Goal: Transaction & Acquisition: Obtain resource

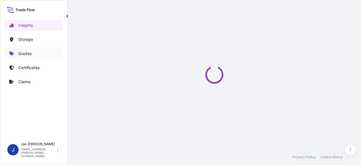
click at [35, 52] on link "Quotes" at bounding box center [34, 53] width 58 height 11
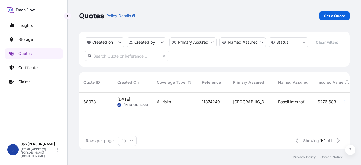
scroll to position [5, 5]
click at [326, 19] on link "Get a Quote" at bounding box center [334, 15] width 30 height 9
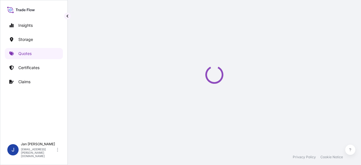
select select "Water"
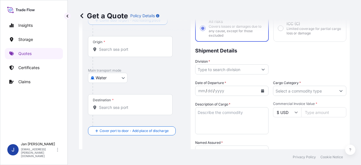
scroll to position [94, 0]
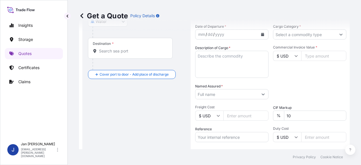
click at [218, 98] on input "Named Assured *" at bounding box center [226, 94] width 63 height 10
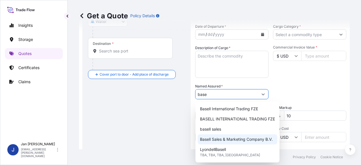
click at [227, 137] on span "Basell Sales & Marketing Company B.V." at bounding box center [236, 139] width 73 height 6
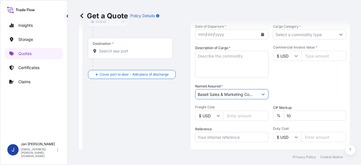
type input "Basell Sales & Marketing Company B.V."
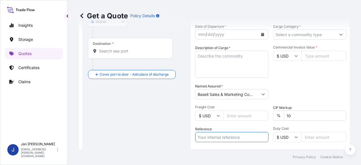
click at [224, 139] on input "Reference" at bounding box center [231, 137] width 73 height 10
paste input "1187431932"
paste input "5013220471"
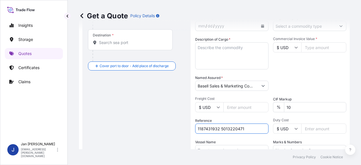
scroll to position [65, 0]
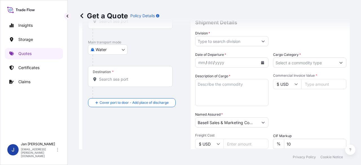
type input "1187431932 5013220471"
click at [261, 58] on button "Calendar" at bounding box center [262, 62] width 9 height 9
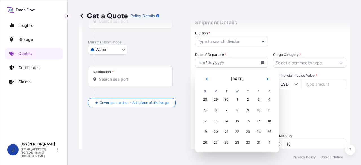
click at [242, 97] on td "2" at bounding box center [247, 99] width 11 height 11
click at [239, 98] on div "1" at bounding box center [237, 99] width 10 height 10
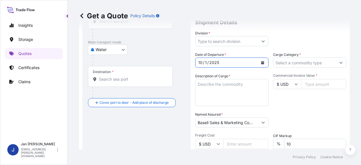
click at [263, 41] on button "Show suggestions" at bounding box center [263, 41] width 10 height 10
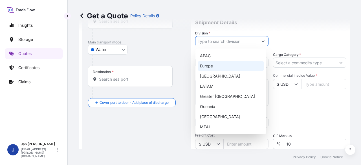
click at [229, 63] on div "Europe" at bounding box center [230, 66] width 66 height 10
type input "Europe"
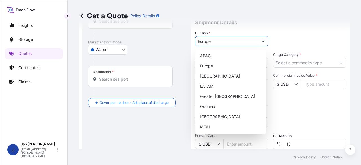
click at [308, 67] on input "Cargo Category *" at bounding box center [304, 62] width 63 height 10
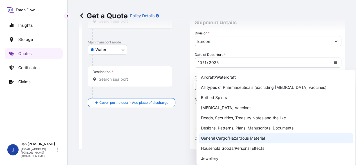
click at [235, 138] on div "General Cargo/Hazardous Material" at bounding box center [276, 138] width 155 height 10
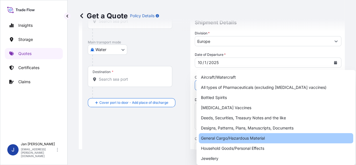
type input "General Cargo/Hazardous Material"
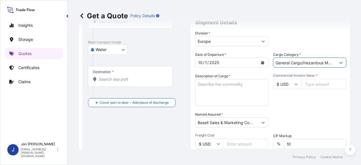
click at [294, 104] on div "Commercial Invoice Value * $ USD" at bounding box center [309, 89] width 73 height 33
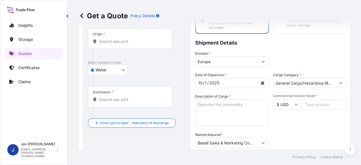
scroll to position [37, 0]
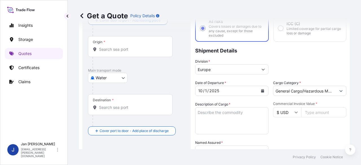
click at [132, 54] on div "Origin *" at bounding box center [130, 46] width 85 height 21
click at [132, 52] on input "Origin *" at bounding box center [132, 49] width 66 height 6
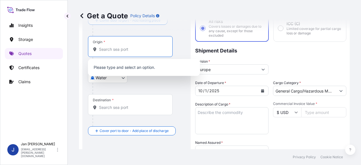
paste input "[GEOGRAPHIC_DATA]"
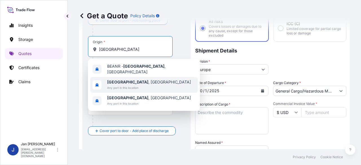
click at [141, 79] on span "[GEOGRAPHIC_DATA] , [GEOGRAPHIC_DATA]" at bounding box center [149, 82] width 84 height 6
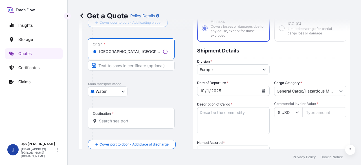
type input "[GEOGRAPHIC_DATA], [GEOGRAPHIC_DATA]"
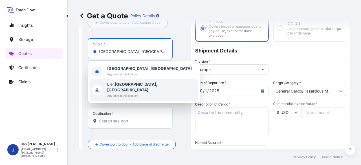
click at [123, 118] on input "Destination *" at bounding box center [132, 121] width 66 height 6
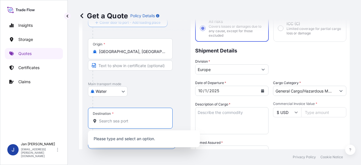
paste input "[GEOGRAPHIC_DATA]"
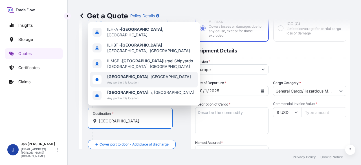
click at [136, 76] on span "[GEOGRAPHIC_DATA] , [GEOGRAPHIC_DATA]" at bounding box center [149, 77] width 84 height 6
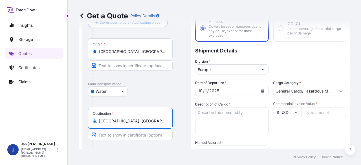
type input "[GEOGRAPHIC_DATA], [GEOGRAPHIC_DATA]"
click at [163, 94] on div "Water Air Water Inland" at bounding box center [136, 91] width 97 height 10
click at [302, 109] on input "Commercial Invoice Value *" at bounding box center [323, 112] width 45 height 10
type input "91658.40"
click at [320, 130] on div "Commercial Invoice Value * $ USD 91658.40" at bounding box center [309, 117] width 73 height 33
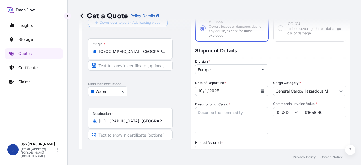
click at [286, 113] on input "$ USD" at bounding box center [287, 112] width 28 height 10
click at [283, 123] on div "€ EUR" at bounding box center [285, 127] width 24 height 11
type input "€ EUR"
drag, startPoint x: 213, startPoint y: 115, endPoint x: 208, endPoint y: 114, distance: 5.0
click at [214, 115] on textarea "Description of Cargo *" at bounding box center [231, 120] width 73 height 27
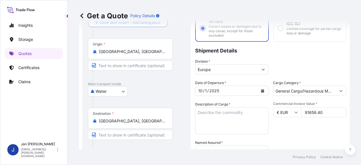
paste textarea "BULK UNPACKED LOADED INTO 3 20' DRY VAN HOSTALEN PP H1022 12"
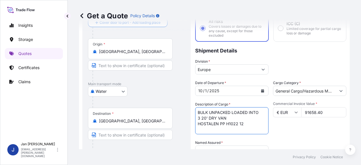
click at [197, 110] on textarea "BULK UNPACKED LOADED INTO 3 20' DRY VAN HOSTALEN PP H1022 12" at bounding box center [231, 120] width 73 height 27
type textarea "3 BULK UNPACKED LOADED INTO 3 20' DRY VAN HOSTALEN PP H1022 12"
click at [279, 128] on div "Commercial Invoice Value * € EUR 91658.40" at bounding box center [309, 117] width 73 height 33
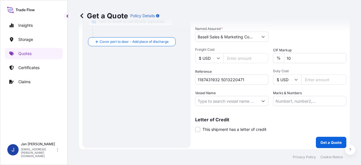
scroll to position [153, 0]
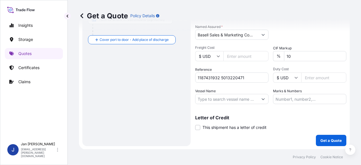
click at [319, 135] on button "Get a Quote" at bounding box center [331, 140] width 30 height 11
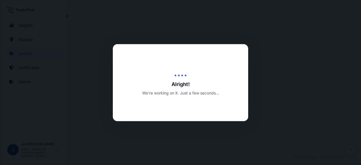
select select "Water"
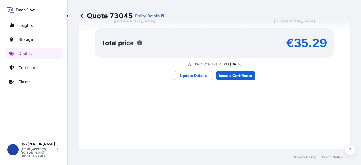
scroll to position [533, 0]
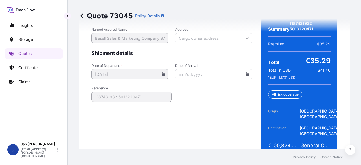
scroll to position [957, 0]
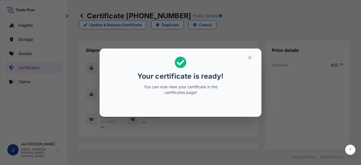
click at [305, 97] on div "Your certificate is ready! You can now view your certificate in the certificate…" at bounding box center [180, 82] width 361 height 165
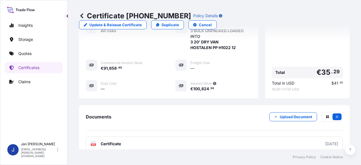
scroll to position [202, 0]
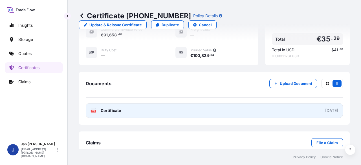
click at [193, 103] on link "PDF Certificate [DATE]" at bounding box center [214, 110] width 257 height 15
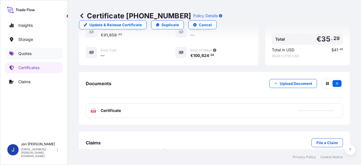
click at [22, 56] on link "Quotes" at bounding box center [34, 53] width 58 height 11
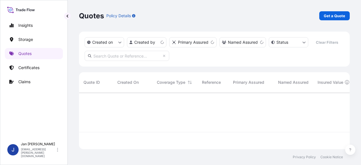
scroll to position [56, 266]
click at [336, 15] on p "Get a Quote" at bounding box center [333, 16] width 21 height 6
select select "Water"
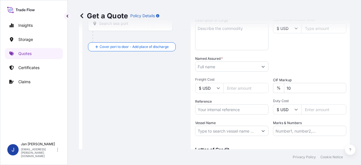
scroll to position [122, 0]
click at [215, 112] on input "Reference" at bounding box center [231, 109] width 73 height 10
paste input "1187438676"
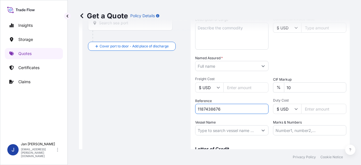
type input "1187438676"
click at [206, 65] on input "Named Assured *" at bounding box center [226, 66] width 63 height 10
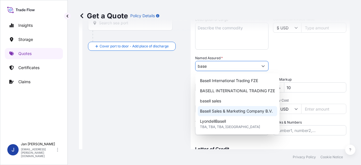
click at [234, 114] on div "Basell Sales & Marketing Company B.V." at bounding box center [236, 111] width 79 height 10
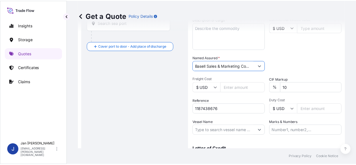
scroll to position [37, 0]
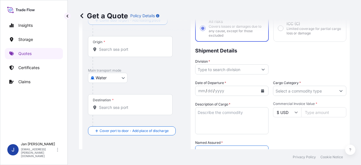
type input "Basell Sales & Marketing Company B.V."
click at [262, 89] on icon "Calendar" at bounding box center [262, 90] width 3 height 3
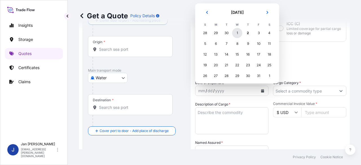
click at [234, 32] on div "1" at bounding box center [237, 33] width 10 height 10
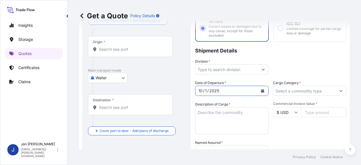
click at [258, 65] on button "Show suggestions" at bounding box center [263, 69] width 10 height 10
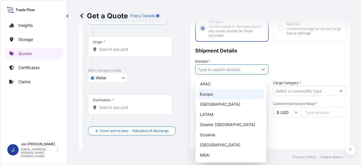
click at [230, 91] on div "Europe" at bounding box center [230, 94] width 66 height 10
type input "Europe"
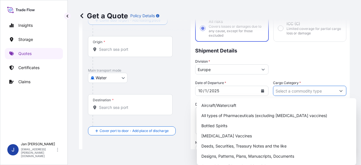
click at [313, 94] on input "Cargo Category *" at bounding box center [304, 91] width 63 height 10
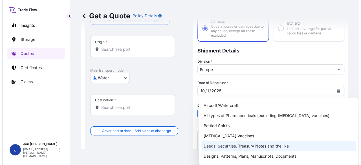
scroll to position [28, 0]
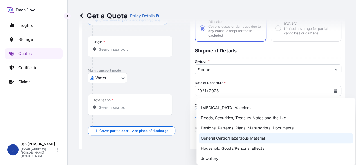
click at [242, 140] on div "General Cargo/Hazardous Material" at bounding box center [276, 138] width 155 height 10
type input "General Cargo/Hazardous Material"
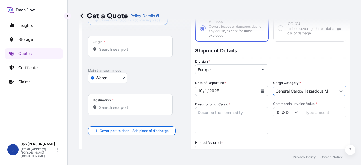
click at [287, 121] on div "Commercial Invoice Value * $ USD" at bounding box center [309, 117] width 73 height 33
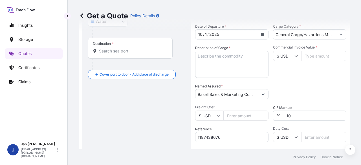
scroll to position [122, 0]
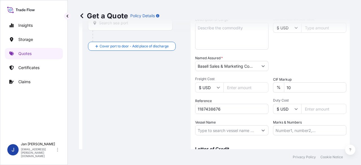
click at [253, 110] on input "1187438676" at bounding box center [231, 109] width 73 height 10
paste input "5013241147"
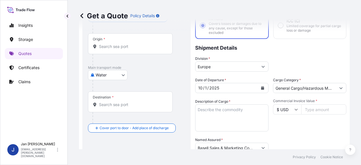
scroll to position [37, 0]
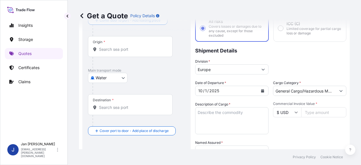
type input "1187438676 5013241147"
click at [144, 44] on div "Origin *" at bounding box center [130, 46] width 85 height 21
click at [144, 46] on input "Origin *" at bounding box center [132, 49] width 66 height 6
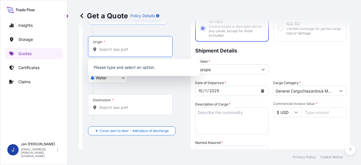
paste input "[GEOGRAPHIC_DATA]"
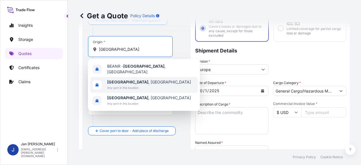
click at [143, 79] on span "[GEOGRAPHIC_DATA] , [GEOGRAPHIC_DATA]" at bounding box center [149, 82] width 84 height 6
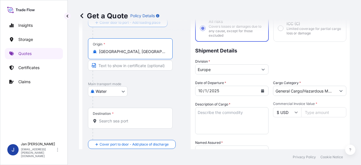
type input "[GEOGRAPHIC_DATA], [GEOGRAPHIC_DATA]"
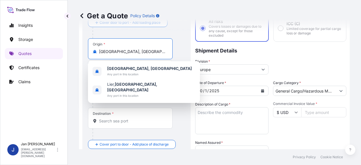
click at [137, 121] on input "Destination *" at bounding box center [132, 121] width 66 height 6
paste input "[GEOGRAPHIC_DATA]"
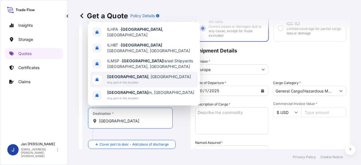
click at [140, 74] on div "[GEOGRAPHIC_DATA] , [GEOGRAPHIC_DATA] Any port in this location" at bounding box center [143, 80] width 107 height 16
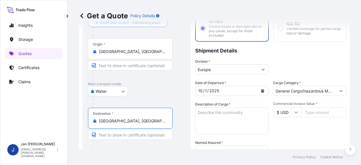
type input "[GEOGRAPHIC_DATA], [GEOGRAPHIC_DATA]"
click at [162, 92] on div "Water Air Water Inland" at bounding box center [136, 91] width 97 height 10
click at [233, 117] on textarea "Description of Cargo *" at bounding box center [231, 120] width 73 height 27
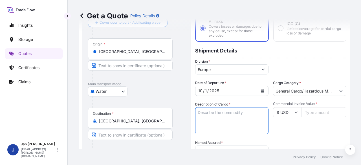
paste textarea "BAGS LOADED ONTO 8 PALLETS LOADED INTO 1 20' CONTAINER(S) HOSTALEN PP H2150"
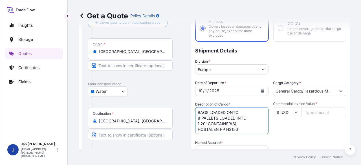
click at [197, 111] on textarea "BAGS LOADED ONTO 8 PALLETS LOADED INTO 1 20' CONTAINER(S) HOSTALEN PP H2150" at bounding box center [231, 120] width 73 height 27
type textarea "440 BAGS LOADED ONTO 8 PALLETS LOADED INTO 1 20' CONTAINER(S) HOSTALEN PP H2150"
click at [302, 140] on div "Packing Category Type to search a container mode Please select a primary mode o…" at bounding box center [309, 148] width 73 height 16
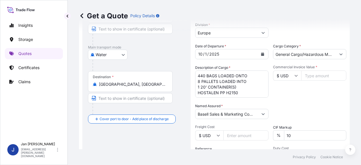
scroll to position [94, 0]
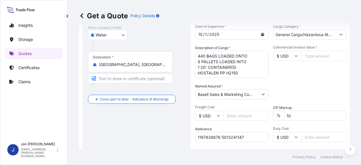
click at [317, 44] on div "Date of Departure * [DATE] Cargo Category * General Cargo/Hazardous Material De…" at bounding box center [270, 94] width 151 height 140
click at [311, 53] on input "Commercial Invoice Value *" at bounding box center [323, 56] width 45 height 10
type input "16885"
click at [315, 70] on div "Commercial Invoice Value * $ USD 16885" at bounding box center [309, 61] width 73 height 33
click at [281, 54] on input "$ USD" at bounding box center [287, 56] width 28 height 10
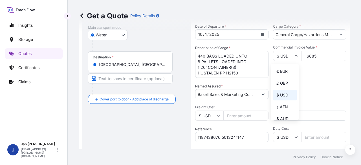
click at [280, 69] on div "€ EUR" at bounding box center [285, 71] width 24 height 11
type input "€ EUR"
click at [296, 77] on div "Commercial Invoice Value * € EUR 16885" at bounding box center [309, 61] width 73 height 33
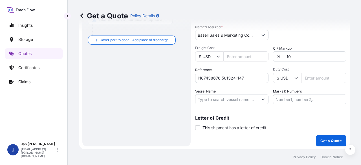
scroll to position [153, 0]
click at [324, 139] on p "Get a Quote" at bounding box center [330, 140] width 21 height 6
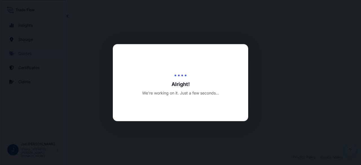
select select "Water"
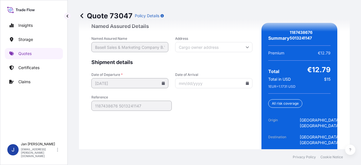
scroll to position [957, 0]
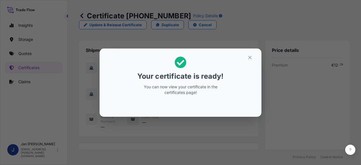
click at [233, 132] on div "Your certificate is ready! You can now view your certificate in the certificate…" at bounding box center [180, 82] width 361 height 165
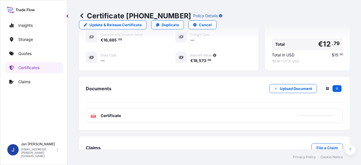
scroll to position [202, 0]
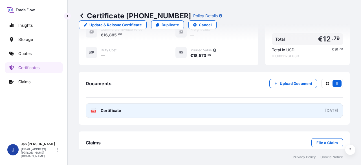
click at [243, 103] on link "PDF Certificate [DATE]" at bounding box center [214, 110] width 257 height 15
